Goal: Transaction & Acquisition: Purchase product/service

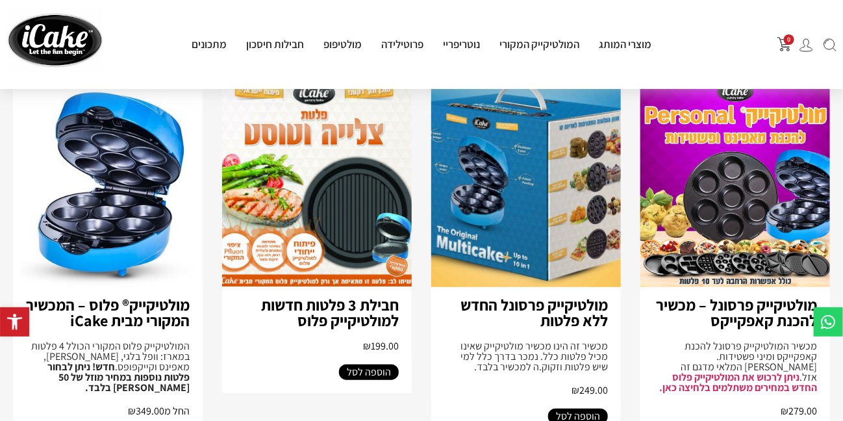
scroll to position [130, 0]
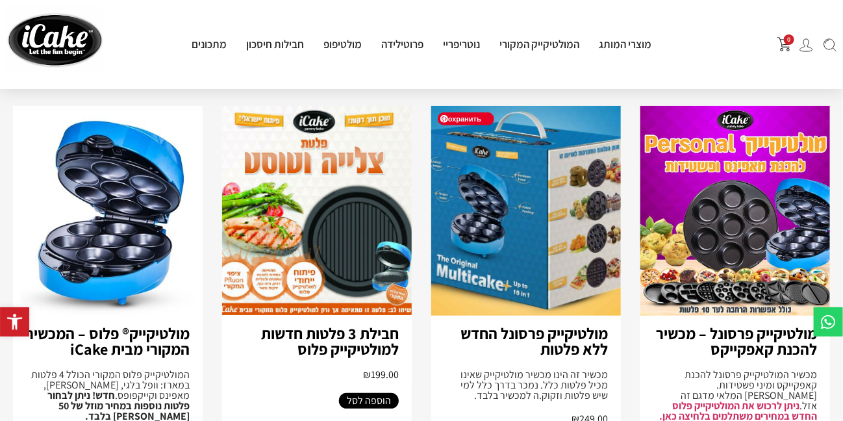
click at [508, 222] on img at bounding box center [526, 211] width 190 height 210
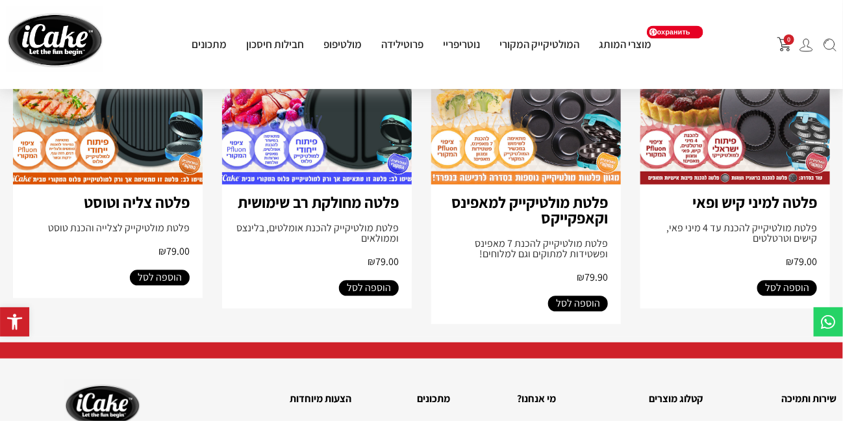
scroll to position [2859, 0]
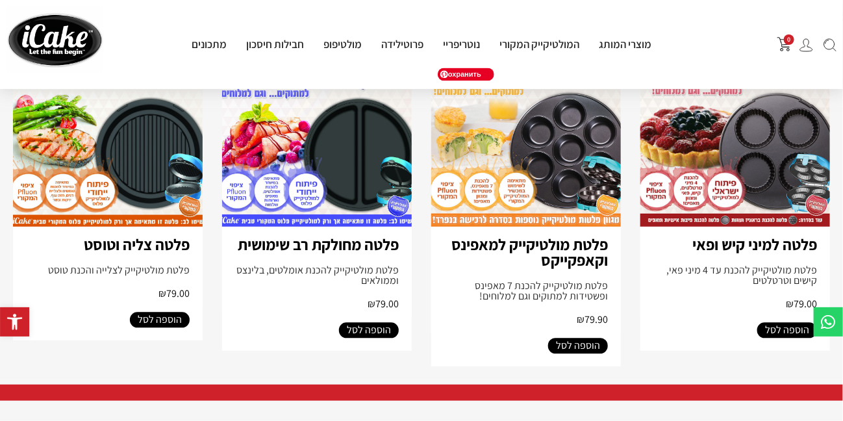
click at [566, 203] on img at bounding box center [526, 122] width 190 height 210
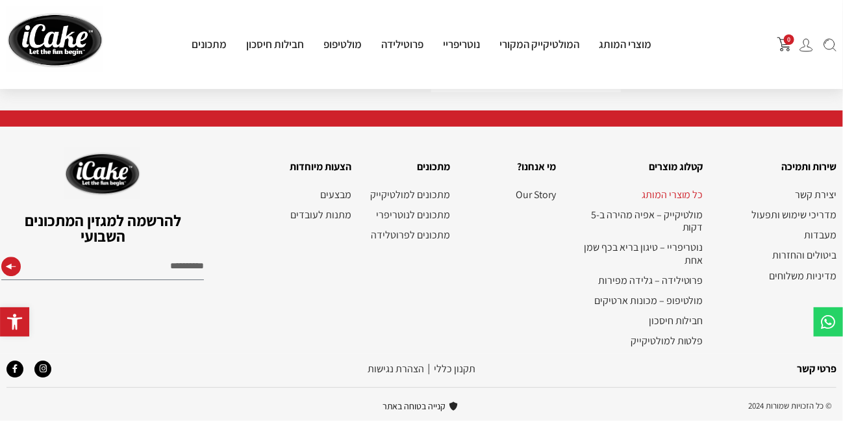
scroll to position [3172, 0]
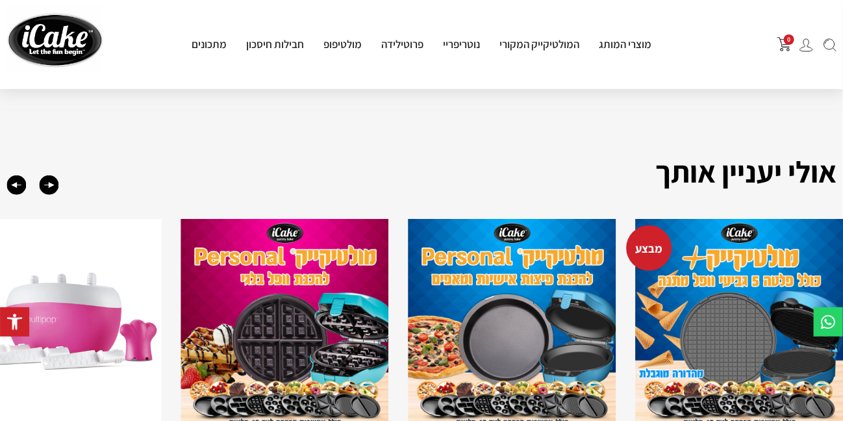
scroll to position [715, 0]
